Goal: Task Accomplishment & Management: Complete application form

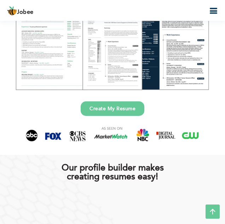
scroll to position [46, 0]
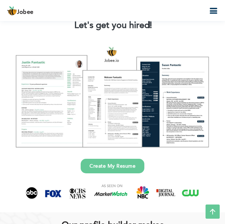
click at [109, 167] on link "Create My Resume" at bounding box center [113, 165] width 64 height 15
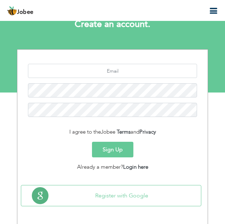
scroll to position [37, 0]
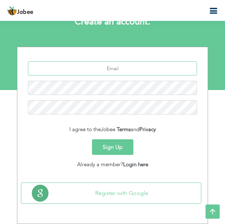
click at [103, 72] on input "text" at bounding box center [112, 68] width 169 height 14
type input "[EMAIL_ADDRESS][DOMAIN_NAME]"
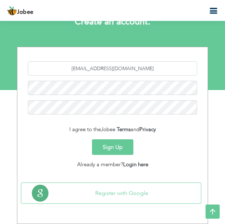
click at [118, 149] on button "Sign Up" at bounding box center [112, 147] width 41 height 16
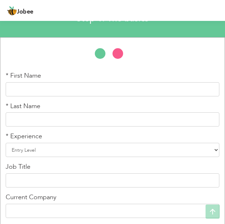
scroll to position [44, 0]
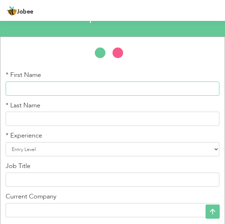
click at [11, 88] on input "text" at bounding box center [113, 88] width 214 height 14
type input "Aqsa"
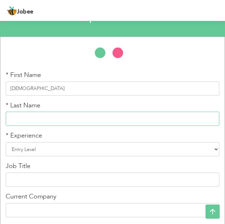
click at [15, 116] on input "text" at bounding box center [113, 118] width 214 height 14
type input "Ameer"
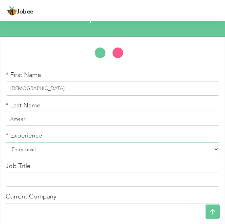
click at [15, 150] on select "Entry Level Less than 1 Year 1 Year 2 Years 3 Years 4 Years 5 Years 6 Years 7 Y…" at bounding box center [113, 149] width 214 height 14
click at [6, 142] on select "Entry Level Less than 1 Year 1 Year 2 Years 3 Years 4 Years 5 Years 6 Years 7 Y…" at bounding box center [113, 149] width 214 height 14
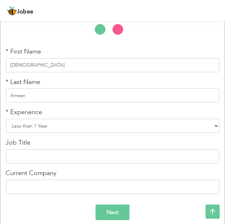
scroll to position [75, 0]
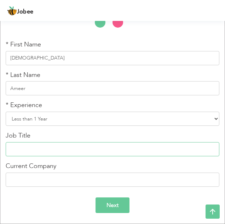
click at [8, 149] on input "text" at bounding box center [113, 149] width 214 height 14
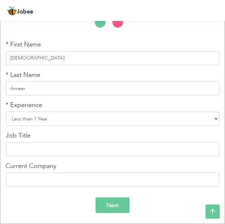
click at [215, 123] on select "Entry Level Less than 1 Year 1 Year 2 Years 3 Years 4 Years 5 Years 6 Years 7 Y…" at bounding box center [113, 118] width 214 height 14
click at [6, 111] on select "Entry Level Less than 1 Year 1 Year 2 Years 3 Years 4 Years 5 Years 6 Years 7 Y…" at bounding box center [113, 118] width 214 height 14
click at [215, 115] on select "Entry Level Less than 1 Year 1 Year 2 Years 3 Years 4 Years 5 Years 6 Years 7 Y…" at bounding box center [113, 118] width 214 height 14
select select "1"
click at [6, 111] on select "Entry Level Less than 1 Year 1 Year 2 Years 3 Years 4 Years 5 Years 6 Years 7 Y…" at bounding box center [113, 118] width 214 height 14
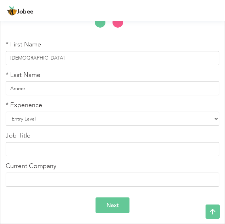
click at [117, 202] on input "Next" at bounding box center [113, 205] width 34 height 16
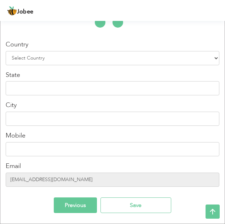
click at [90, 210] on input "Previous" at bounding box center [75, 205] width 43 height 16
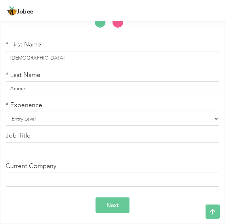
click at [109, 203] on input "Next" at bounding box center [113, 205] width 34 height 16
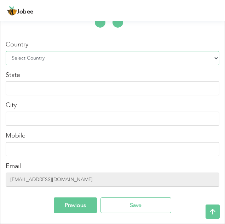
click at [16, 55] on select "Select Country Afghanistan Albania Algeria American Samoa Andorra Angola Anguil…" at bounding box center [113, 58] width 214 height 14
select select "166"
click at [21, 60] on select "Select Country Afghanistan Albania Algeria American Samoa Andorra Angola Anguil…" at bounding box center [113, 58] width 214 height 14
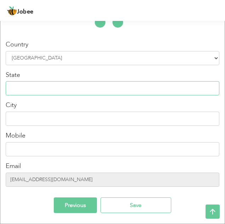
click at [11, 87] on input "text" at bounding box center [113, 88] width 214 height 14
type input "p"
click at [12, 88] on input "punjab" at bounding box center [113, 88] width 214 height 14
type input "[GEOGRAPHIC_DATA]"
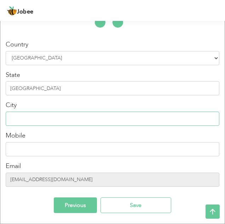
click at [7, 118] on input "text" at bounding box center [113, 118] width 214 height 14
type input "[GEOGRAPHIC_DATA]"
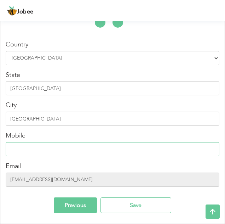
click at [18, 150] on input "text" at bounding box center [113, 149] width 214 height 14
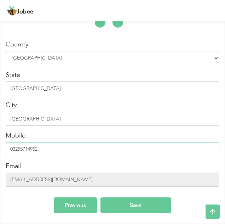
type input "03255714952"
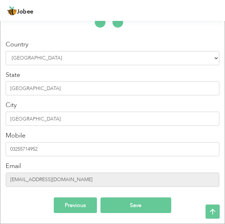
click at [125, 207] on input "Save" at bounding box center [135, 205] width 71 height 16
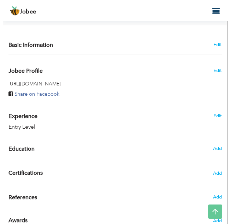
scroll to position [216, 0]
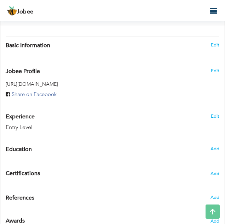
click at [220, 148] on div "Add" at bounding box center [205, 148] width 37 height 13
radio input "true"
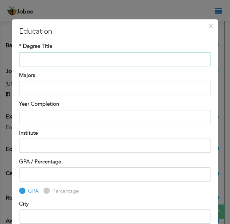
scroll to position [3, 0]
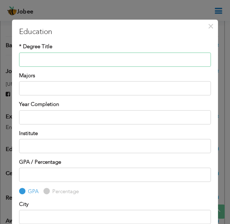
click at [23, 60] on input "text" at bounding box center [115, 59] width 192 height 14
type input "b"
type input "Bs Chemistry"
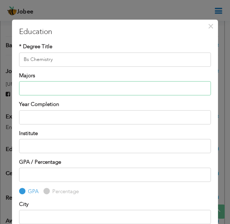
click at [24, 93] on input "text" at bounding box center [115, 88] width 192 height 14
type input "Analytical Chemistry"
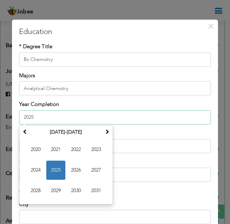
click at [31, 118] on input "2025" at bounding box center [115, 117] width 192 height 14
click at [79, 168] on span "2026" at bounding box center [76, 169] width 19 height 19
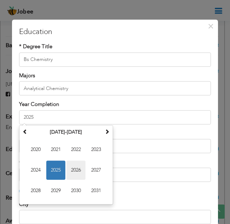
type input "2026"
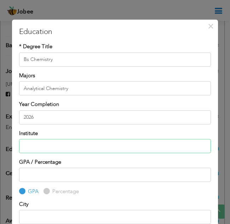
click at [28, 149] on input "text" at bounding box center [115, 146] width 192 height 14
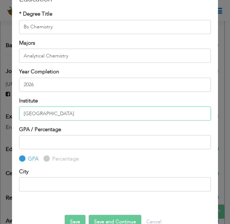
scroll to position [36, 0]
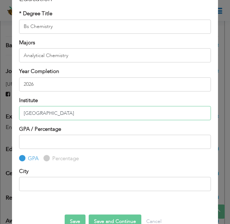
type input "Government College University Lahore"
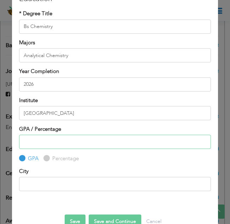
click at [24, 142] on input "number" at bounding box center [115, 142] width 192 height 14
click at [197, 143] on input "2" at bounding box center [115, 142] width 192 height 14
click at [198, 139] on input "3" at bounding box center [115, 142] width 192 height 14
click at [198, 142] on input "2" at bounding box center [115, 142] width 192 height 14
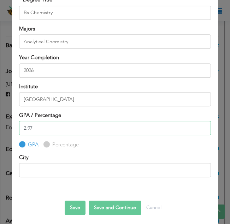
scroll to position [53, 0]
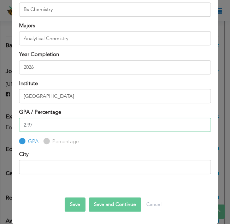
type input "2.97"
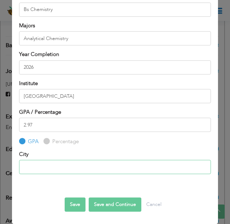
click at [32, 167] on input "text" at bounding box center [115, 167] width 192 height 14
type input "[GEOGRAPHIC_DATA]"
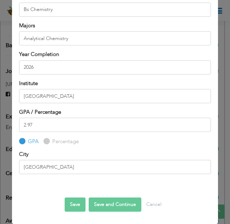
click at [109, 202] on button "Save and Continue" at bounding box center [115, 204] width 53 height 14
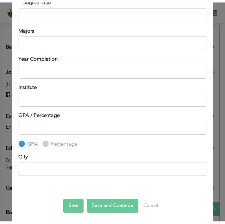
scroll to position [0, 0]
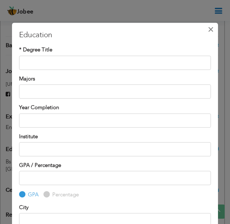
click at [208, 32] on span "×" at bounding box center [211, 29] width 6 height 13
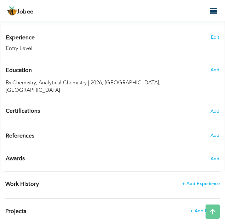
scroll to position [296, 0]
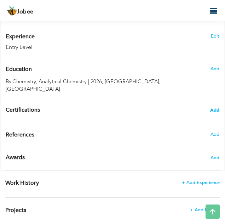
click at [217, 110] on span "Add" at bounding box center [214, 110] width 9 height 5
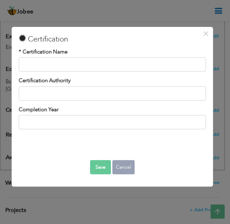
click at [123, 165] on button "Cancel" at bounding box center [123, 167] width 22 height 14
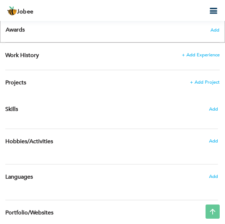
scroll to position [423, 0]
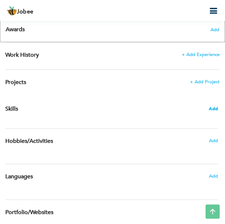
click at [210, 111] on span "Add" at bounding box center [213, 108] width 9 height 7
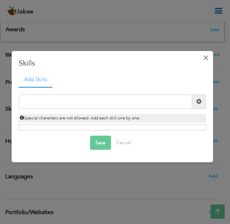
click at [206, 56] on span "×" at bounding box center [206, 57] width 6 height 13
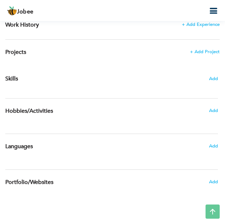
scroll to position [454, 0]
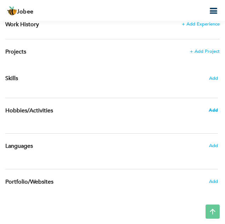
click at [211, 113] on span "Add" at bounding box center [213, 110] width 9 height 6
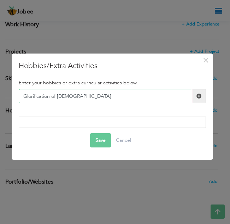
type input "Glorification of [DEMOGRAPHIC_DATA]"
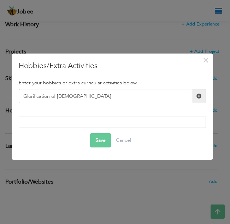
click at [98, 139] on button "Save" at bounding box center [100, 140] width 21 height 14
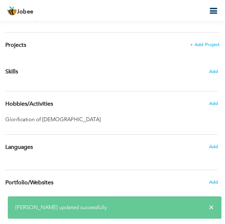
scroll to position [462, 0]
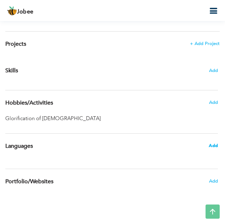
click at [210, 145] on span "Add" at bounding box center [213, 145] width 9 height 6
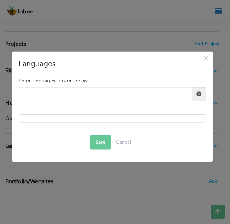
click at [197, 94] on span at bounding box center [199, 93] width 5 height 5
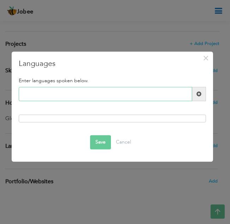
click at [24, 93] on input "text" at bounding box center [106, 94] width 174 height 14
type input "Urdu"
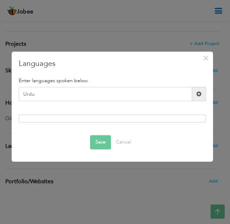
click at [27, 117] on div at bounding box center [112, 118] width 187 height 8
click at [24, 117] on div at bounding box center [112, 118] width 187 height 8
click at [200, 95] on span at bounding box center [199, 93] width 5 height 5
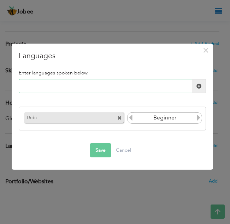
click at [29, 85] on input "text" at bounding box center [106, 86] width 174 height 14
type input "English"
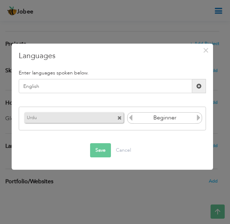
click at [100, 154] on button "Save" at bounding box center [100, 150] width 21 height 14
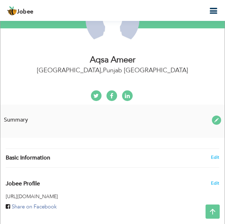
scroll to position [103, 0]
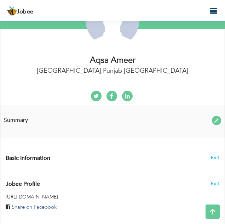
click at [16, 120] on span "Summary" at bounding box center [16, 120] width 24 height 8
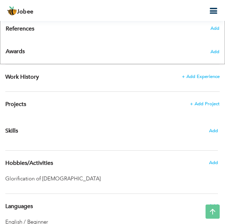
scroll to position [399, 0]
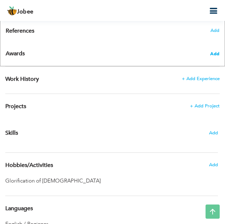
click at [217, 53] on span "Add" at bounding box center [214, 54] width 9 height 6
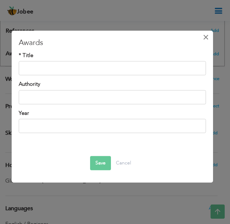
click at [208, 36] on span "×" at bounding box center [206, 37] width 6 height 13
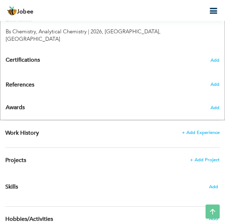
scroll to position [344, 0]
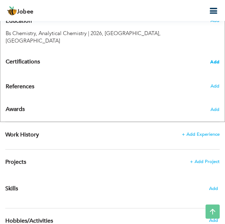
click at [216, 62] on span "Add" at bounding box center [214, 61] width 9 height 5
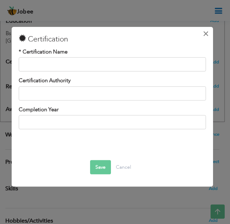
click at [206, 34] on span "×" at bounding box center [206, 33] width 6 height 13
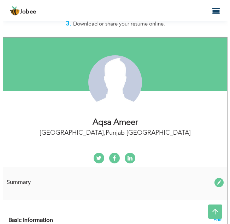
scroll to position [38, 0]
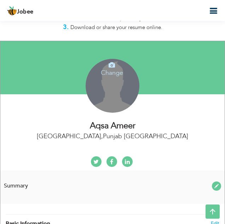
click at [99, 105] on div "Change Remove" at bounding box center [113, 86] width 54 height 54
click at [111, 69] on h4 "Change" at bounding box center [112, 67] width 51 height 17
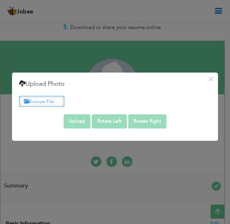
click at [47, 104] on label "Browse File ..." at bounding box center [41, 101] width 45 height 11
click at [0, 0] on input "Browse File ..." at bounding box center [0, 0] width 0 height 0
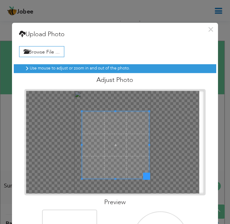
click at [147, 177] on span at bounding box center [146, 175] width 7 height 7
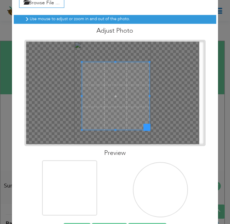
scroll to position [50, 0]
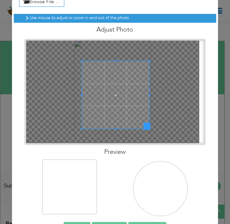
click at [157, 195] on img at bounding box center [158, 187] width 63 height 84
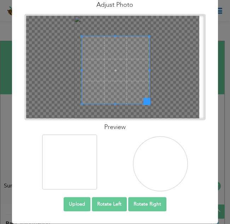
click at [75, 203] on button "Upload" at bounding box center [77, 204] width 27 height 14
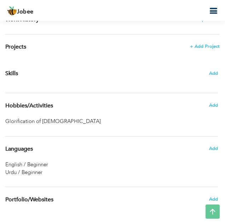
scroll to position [477, 0]
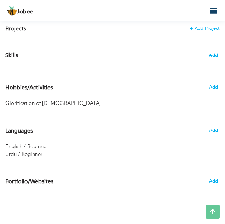
click at [211, 55] on span "Add" at bounding box center [213, 55] width 9 height 7
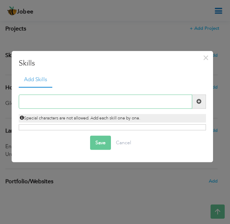
click at [28, 102] on input "text" at bounding box center [106, 101] width 174 height 14
type input "MS Word"
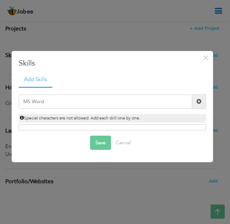
click at [201, 102] on span at bounding box center [199, 101] width 5 height 5
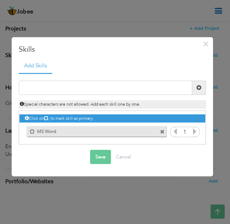
click at [102, 156] on button "Save" at bounding box center [100, 156] width 21 height 14
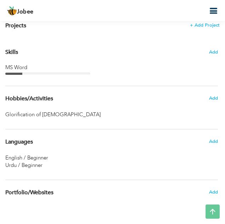
scroll to position [491, 0]
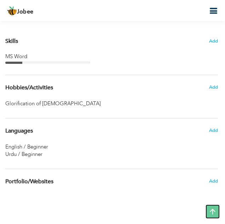
click at [216, 213] on icon at bounding box center [213, 211] width 14 height 14
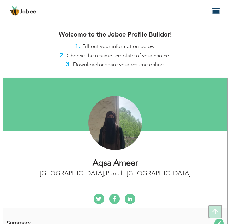
scroll to position [0, 0]
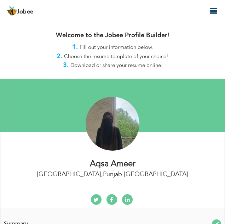
click at [210, 9] on icon "button" at bounding box center [213, 11] width 8 height 8
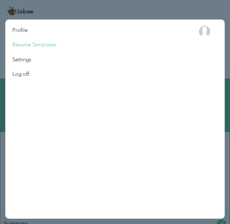
click at [49, 41] on link "Resume Templates" at bounding box center [34, 44] width 58 height 15
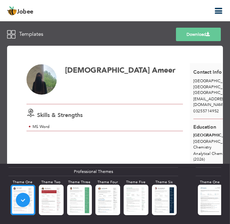
click at [39, 82] on img at bounding box center [42, 79] width 30 height 30
click at [52, 204] on div at bounding box center [51, 199] width 25 height 30
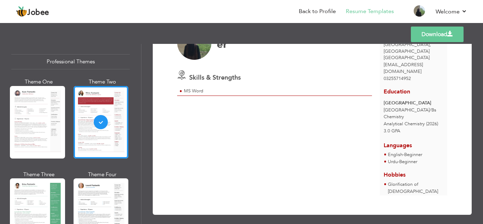
scroll to position [9, 0]
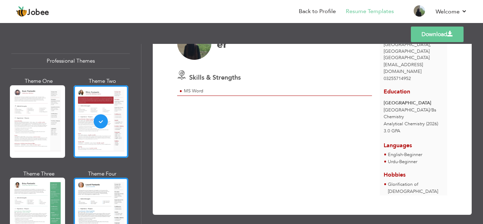
click at [99, 180] on div at bounding box center [101, 214] width 55 height 73
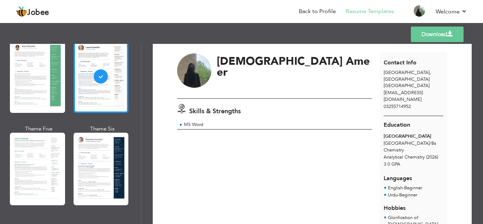
scroll to position [147, 0]
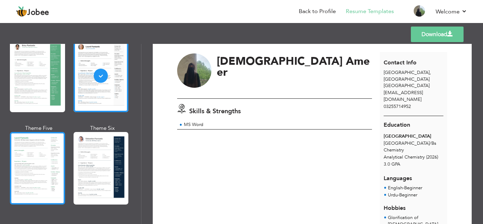
click at [34, 170] on div at bounding box center [37, 168] width 55 height 73
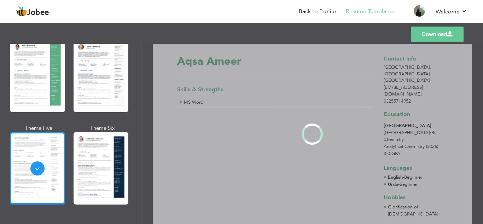
scroll to position [0, 0]
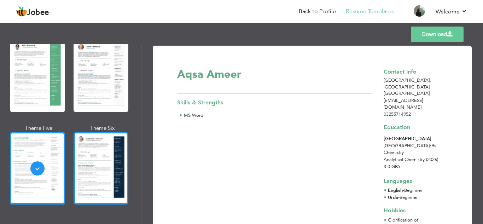
click at [100, 149] on div at bounding box center [101, 168] width 55 height 73
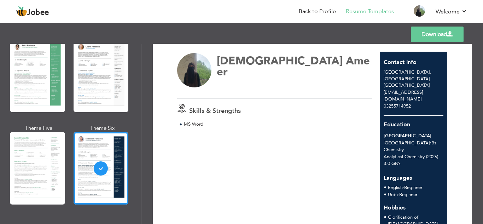
scroll to position [12, 0]
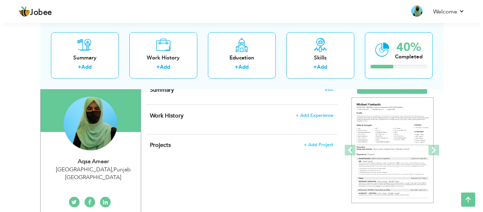
scroll to position [54, 0]
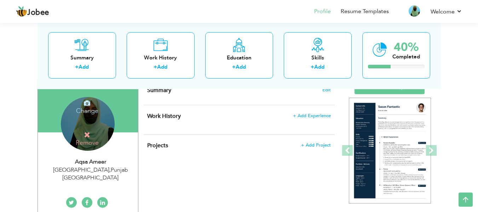
click at [88, 114] on h4 "Change" at bounding box center [87, 106] width 51 height 17
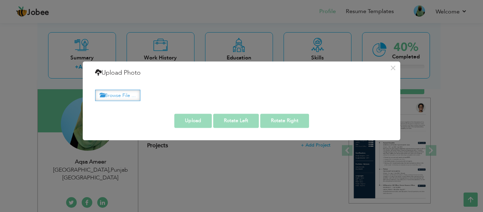
click at [123, 92] on label "Browse File ..." at bounding box center [117, 95] width 45 height 11
click at [0, 0] on input "Browse File ..." at bounding box center [0, 0] width 0 height 0
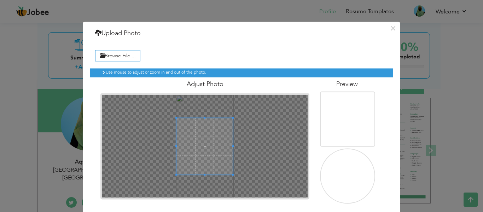
click at [228, 174] on span at bounding box center [205, 175] width 57 height 2
click at [231, 179] on div at bounding box center [205, 146] width 206 height 103
click at [204, 158] on span at bounding box center [205, 144] width 57 height 57
click at [336, 181] on img at bounding box center [348, 178] width 56 height 100
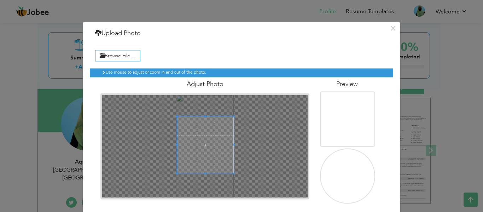
click at [336, 181] on img at bounding box center [348, 178] width 56 height 100
click at [344, 179] on img at bounding box center [348, 178] width 56 height 100
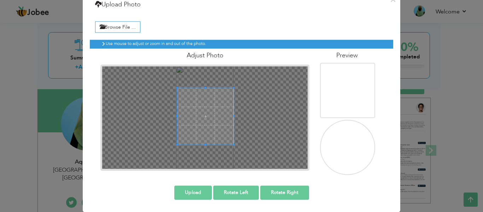
click at [340, 144] on img at bounding box center [348, 149] width 56 height 100
click at [188, 193] on button "Upload" at bounding box center [192, 192] width 37 height 14
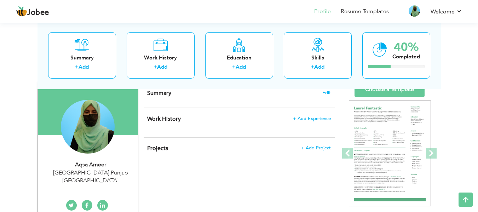
scroll to position [51, 0]
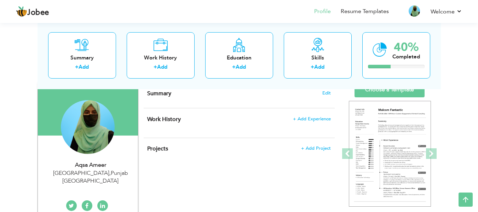
click at [118, 118] on div "Change Remove" at bounding box center [87, 130] width 89 height 61
click at [118, 112] on div "Change Remove" at bounding box center [87, 130] width 89 height 61
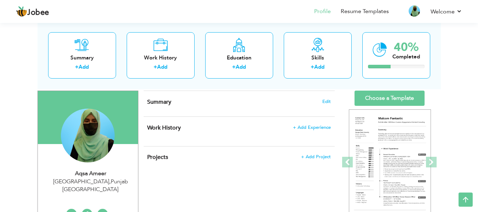
scroll to position [42, 0]
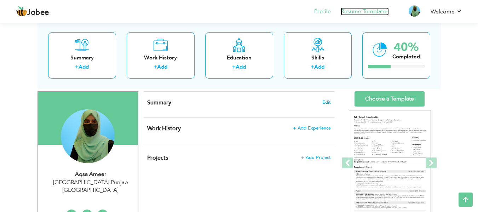
click at [373, 7] on link "Resume Templates" at bounding box center [365, 11] width 48 height 8
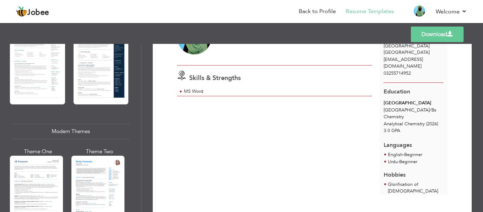
scroll to position [249, 0]
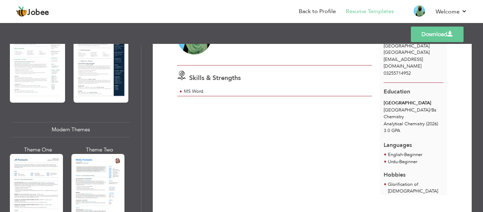
click at [388, 127] on span "3.0 GPA" at bounding box center [392, 130] width 17 height 6
click at [319, 14] on link "Back to Profile" at bounding box center [317, 11] width 37 height 8
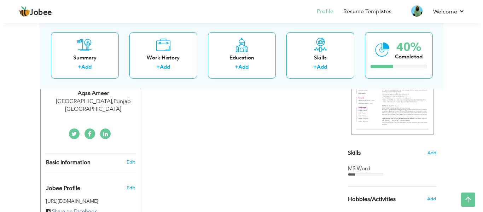
scroll to position [139, 0]
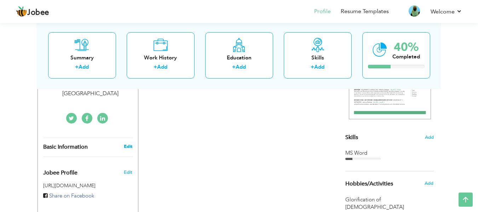
click at [126, 143] on link "Edit" at bounding box center [128, 146] width 8 height 6
type input "[DEMOGRAPHIC_DATA]"
type input "Ameer"
type input "03255714952"
select select "number:166"
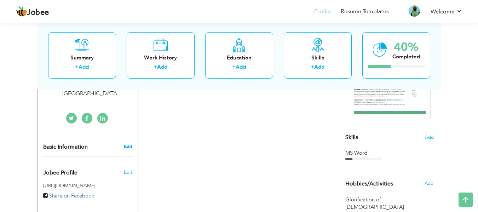
type input "[GEOGRAPHIC_DATA]"
select select "number:1"
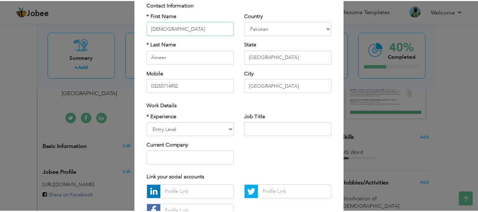
scroll to position [0, 0]
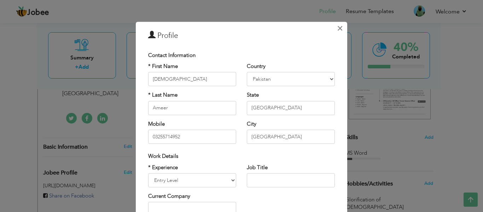
click at [337, 30] on span "×" at bounding box center [340, 28] width 6 height 13
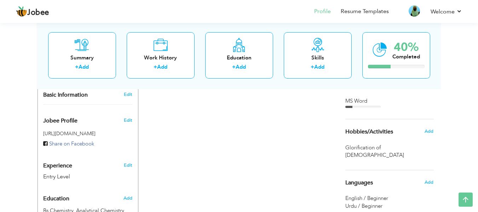
scroll to position [204, 0]
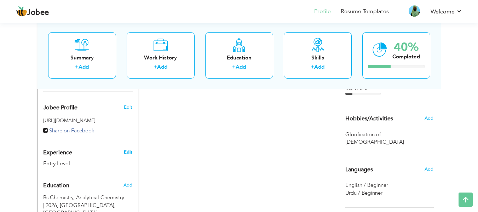
click at [129, 149] on link "Edit" at bounding box center [128, 152] width 8 height 6
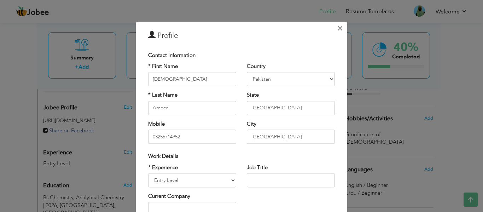
click at [337, 31] on span "×" at bounding box center [340, 28] width 6 height 13
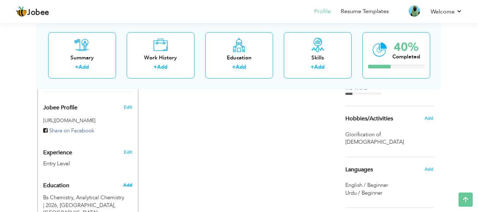
click at [131, 182] on span "Add" at bounding box center [127, 185] width 9 height 6
radio input "true"
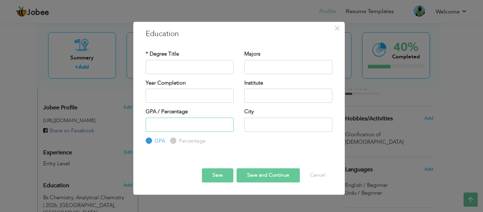
click at [153, 127] on input "number" at bounding box center [190, 124] width 88 height 14
type input "2.97"
click at [222, 177] on button "Save" at bounding box center [217, 175] width 31 height 14
click at [219, 177] on button "Save" at bounding box center [217, 175] width 31 height 14
click at [263, 173] on button "Save and Continue" at bounding box center [268, 175] width 63 height 14
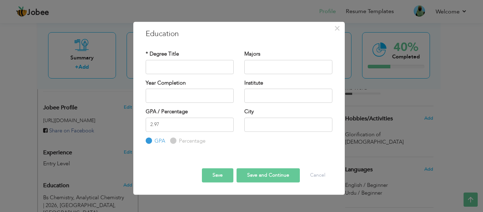
click at [181, 200] on div "× Education * Degree Title Majors Year Completion Institute 2.97" at bounding box center [241, 106] width 483 height 212
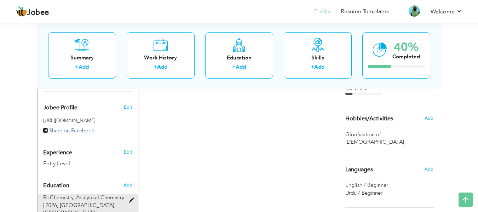
click at [57, 194] on span "Bs Chemistry, Analytical Chemistry | 2026," at bounding box center [83, 201] width 81 height 15
type input "Bs Chemistry"
type input "Analytical Chemistry"
type input "2026"
type input "Government College University Lahore"
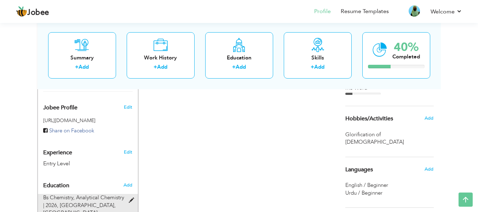
type input "[GEOGRAPHIC_DATA]"
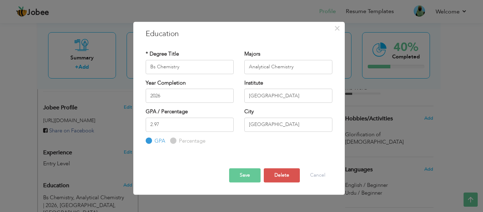
click at [172, 140] on input "Percentage" at bounding box center [172, 140] width 5 height 5
radio input "true"
click at [160, 124] on input "2.97" at bounding box center [190, 124] width 88 height 14
type input "2.94"
click at [148, 141] on input "GPA" at bounding box center [148, 140] width 5 height 5
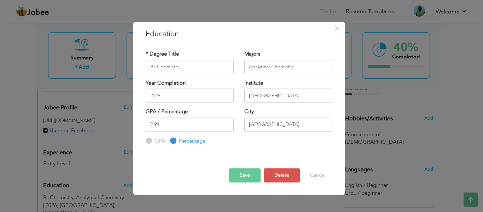
radio input "true"
click at [243, 170] on button "Save" at bounding box center [244, 175] width 31 height 14
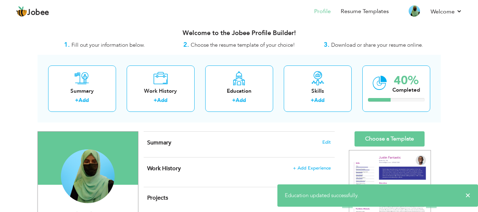
scroll to position [0, 0]
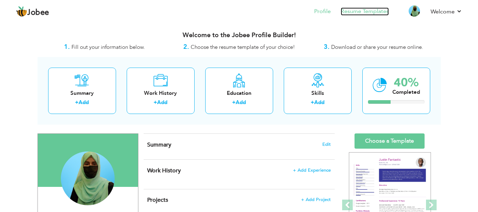
click at [363, 12] on link "Resume Templates" at bounding box center [365, 11] width 48 height 8
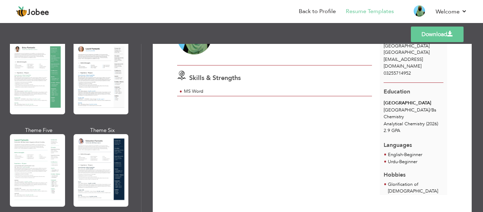
scroll to position [145, 0]
click at [105, 161] on div at bounding box center [101, 170] width 55 height 73
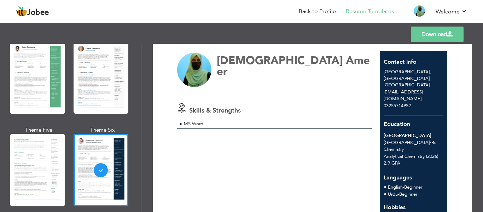
scroll to position [14, 0]
click at [426, 36] on link "Download" at bounding box center [437, 35] width 53 height 16
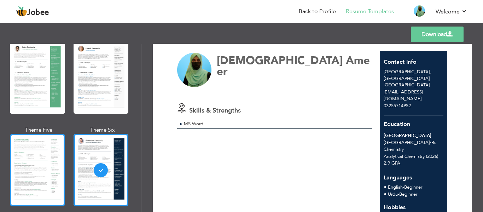
click at [57, 164] on div at bounding box center [37, 170] width 55 height 73
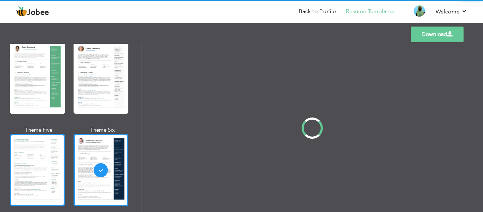
scroll to position [0, 0]
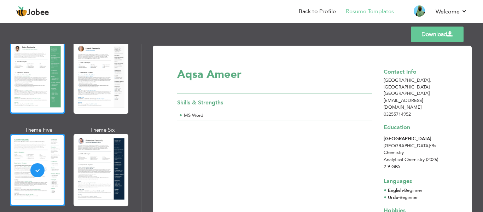
click at [40, 94] on div at bounding box center [37, 77] width 55 height 73
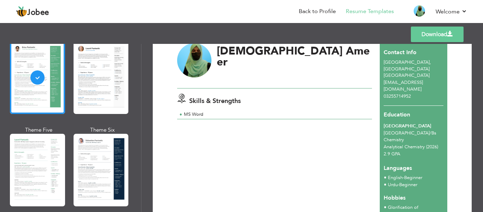
scroll to position [6, 0]
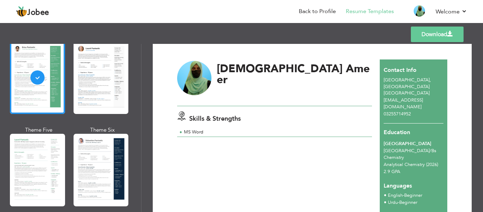
click at [418, 31] on link "Download" at bounding box center [437, 35] width 53 height 16
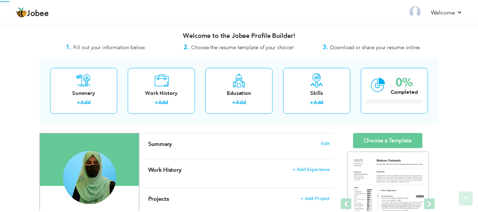
scroll to position [140, 0]
